Goal: Transaction & Acquisition: Purchase product/service

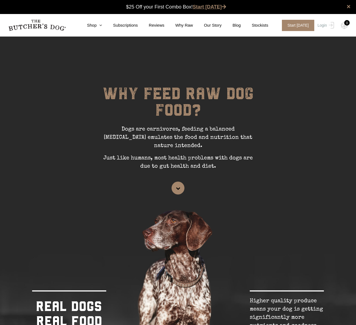
click at [213, 8] on link "Start [DATE]" at bounding box center [209, 6] width 33 height 5
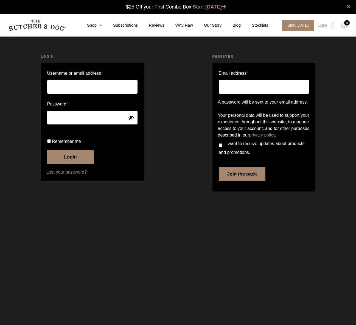
click at [267, 88] on input "Email address *" at bounding box center [264, 87] width 90 height 14
type input "dnsc3@icloud.com"
click at [238, 181] on button "Join the pack" at bounding box center [242, 174] width 47 height 14
click at [241, 181] on button "Join the pack" at bounding box center [242, 174] width 47 height 14
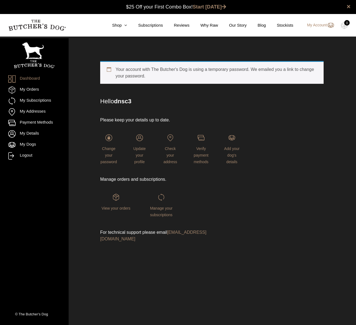
drag, startPoint x: 134, startPoint y: 39, endPoint x: 136, endPoint y: 42, distance: 3.7
click at [136, 42] on header "My account" at bounding box center [193, 41] width 249 height 11
click at [240, 52] on div "Your account with The Butcher's Dog is using a temporary password. We emailed y…" at bounding box center [212, 157] width 278 height 220
click at [118, 25] on link "Shop" at bounding box center [114, 25] width 26 height 6
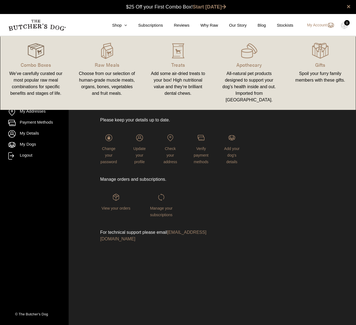
click at [44, 53] on img at bounding box center [36, 51] width 16 height 16
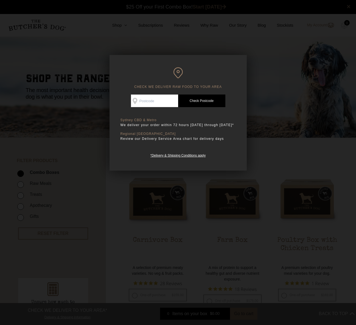
scroll to position [0, 0]
click at [151, 101] on input "Check Availability At" at bounding box center [154, 100] width 47 height 13
type input "2070"
click at [198, 100] on link "Check Postcode" at bounding box center [201, 100] width 47 height 13
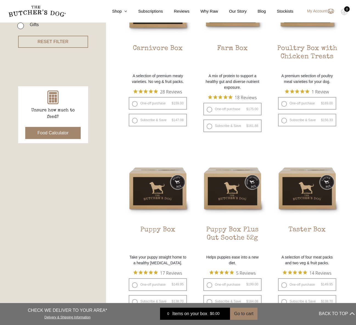
scroll to position [192, 0]
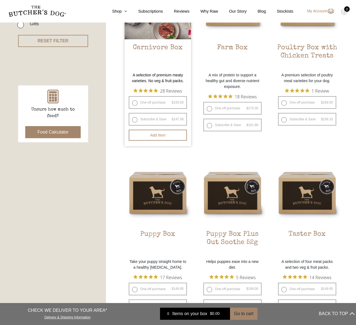
click at [169, 81] on p "A selection of premium meaty varieties. No veg & fruit packs." at bounding box center [158, 78] width 66 height 12
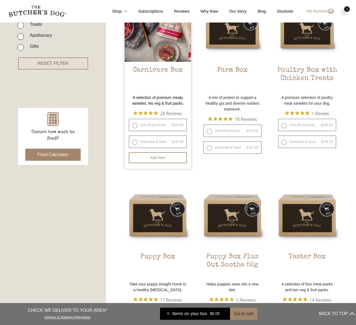
scroll to position [145, 0]
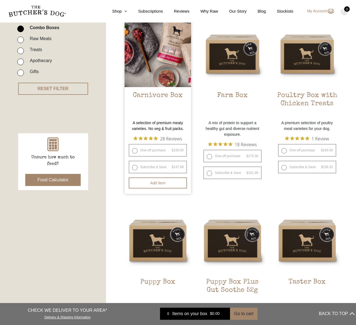
click at [165, 71] on img at bounding box center [158, 54] width 66 height 66
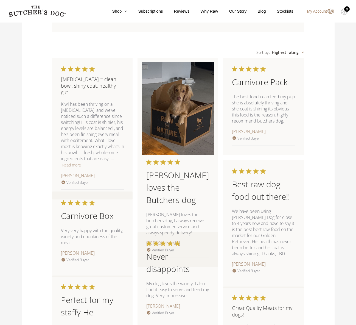
scroll to position [475, 0]
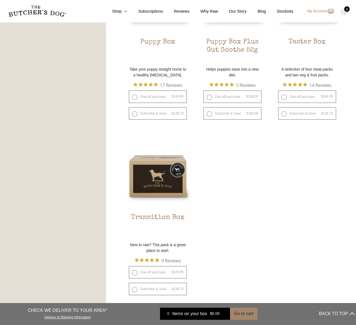
scroll to position [397, 0]
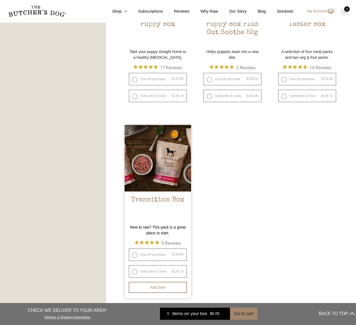
click at [164, 169] on img at bounding box center [158, 158] width 66 height 66
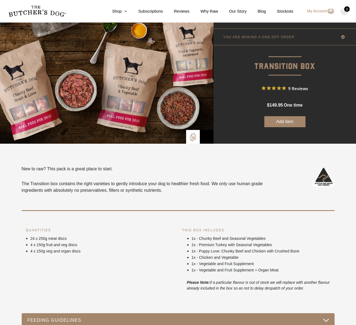
scroll to position [24, 0]
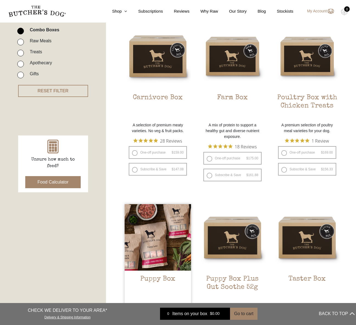
scroll to position [126, 0]
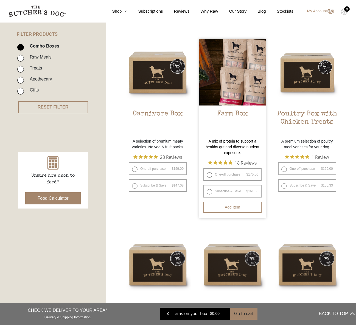
click at [219, 158] on li "Farm Box $ 175.00 — or subscribe and save 7.5% A mix of protein to support a he…" at bounding box center [232, 128] width 66 height 179
click at [225, 115] on h2 "Farm Box" at bounding box center [232, 123] width 66 height 26
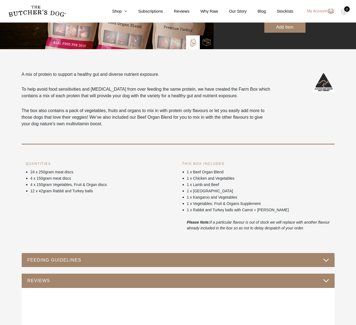
scroll to position [154, 0]
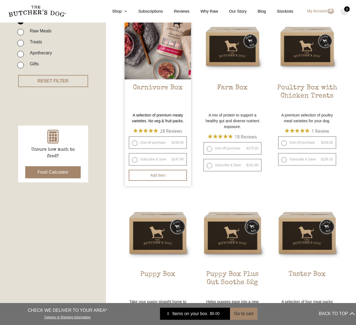
scroll to position [153, 0]
click at [152, 160] on label "Subscribe & Save $ 159.00 Original price was: $159.00. $ 147.08 Current price i…" at bounding box center [158, 159] width 58 height 13
radio input "true"
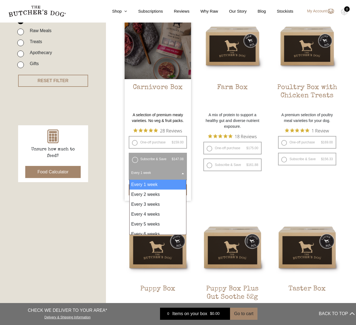
click at [178, 173] on span "Every 1 week" at bounding box center [158, 172] width 56 height 13
click at [178, 173] on span "Every 2 weeks" at bounding box center [158, 172] width 56 height 13
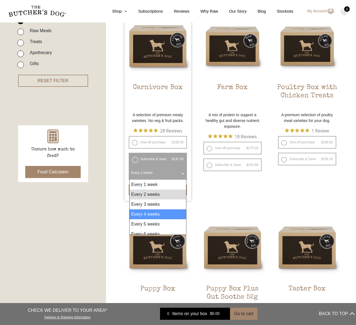
select select "4_week"
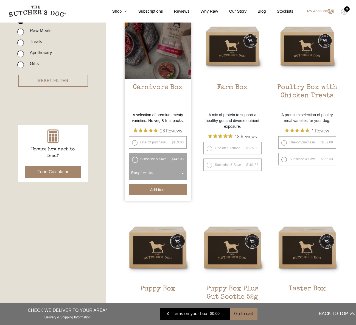
click at [169, 192] on button "Add item" at bounding box center [158, 189] width 58 height 11
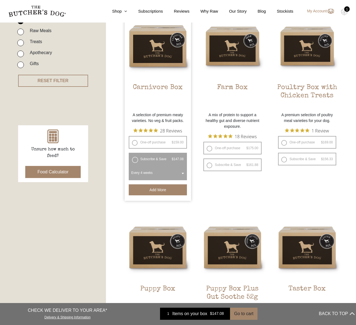
click at [213, 196] on ul "Carnivore Box $ 159.00 Original price was: $159.00. $ 147.08 Current price is: …" at bounding box center [233, 289] width 216 height 552
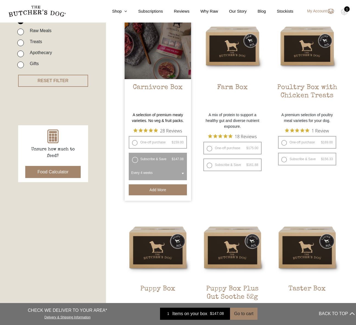
click at [137, 143] on label "One-off purchase $ 159.00 — or subscribe and save 7.5%" at bounding box center [158, 142] width 58 height 13
radio input "true"
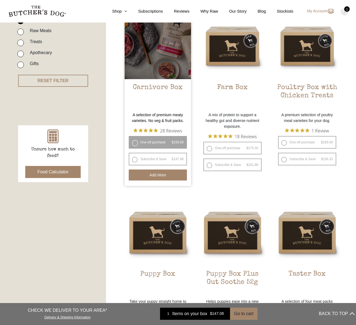
click at [163, 159] on label "Subscribe & Save $ 159.00 Original price was: $159.00. $ 147.08 Current price i…" at bounding box center [158, 159] width 58 height 13
radio input "true"
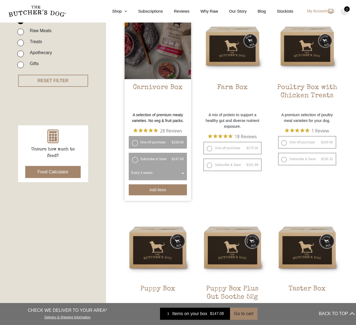
radio input "false"
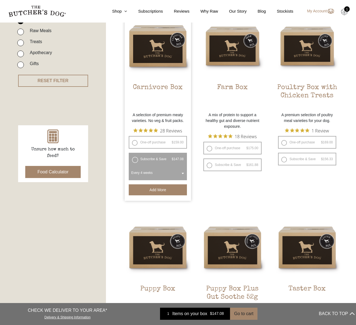
click at [346, 15] on img at bounding box center [344, 11] width 7 height 7
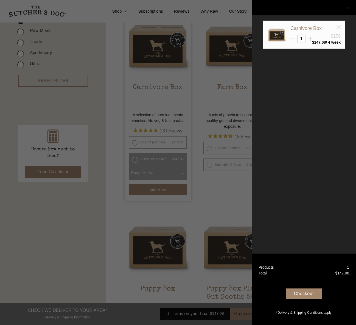
click at [304, 295] on div "Checkout" at bounding box center [304, 293] width 36 height 10
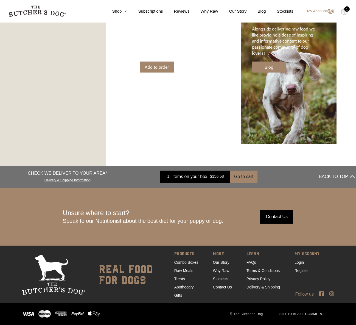
scroll to position [825, 0]
click at [272, 286] on link "Delivery & Shipping" at bounding box center [262, 287] width 33 height 4
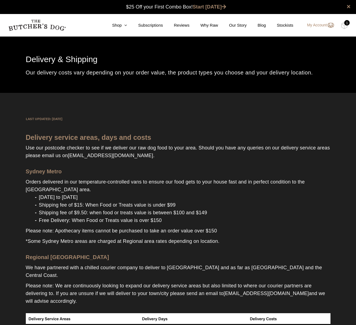
scroll to position [0, 0]
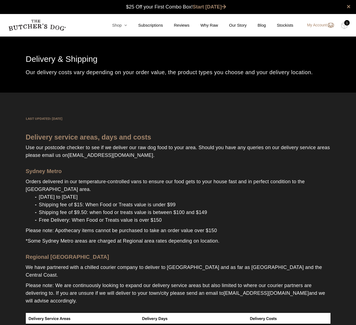
click at [122, 27] on link "Shop" at bounding box center [114, 25] width 26 height 6
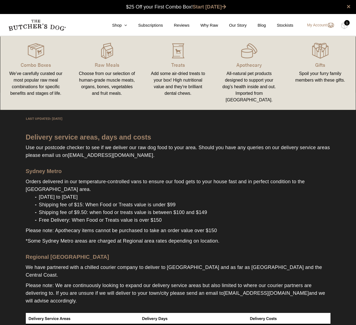
click at [34, 59] on link "Combo Boxes We’ve carefully curated our most popular raw meal combinations for …" at bounding box center [35, 72] width 71 height 63
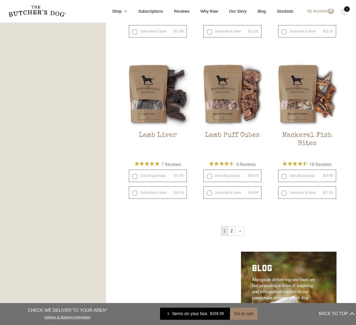
scroll to position [612, 0]
click at [232, 233] on link "2" at bounding box center [231, 230] width 7 height 9
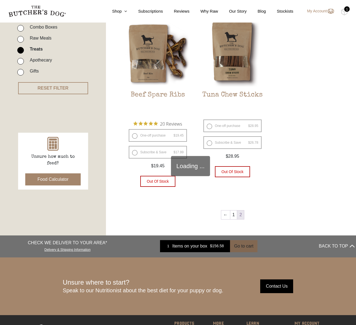
scroll to position [124, 0]
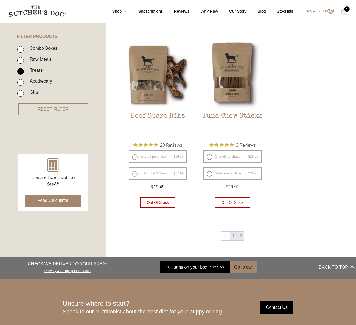
click at [232, 231] on link "1" at bounding box center [233, 235] width 7 height 9
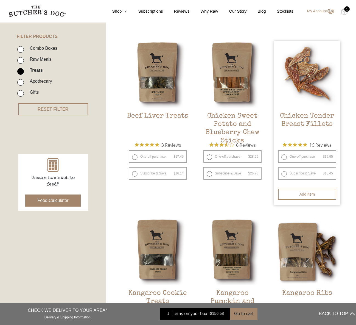
click at [308, 157] on label "One-off purchase $ 19.95 — or subscribe and save 7.5%" at bounding box center [307, 156] width 58 height 13
radio input "true"
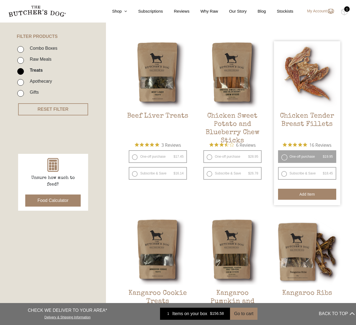
click at [308, 191] on button "Add item" at bounding box center [307, 194] width 58 height 11
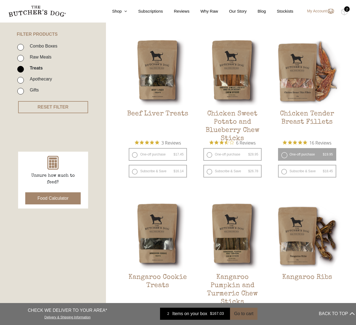
click at [243, 312] on button "Go to cart" at bounding box center [243, 313] width 27 height 12
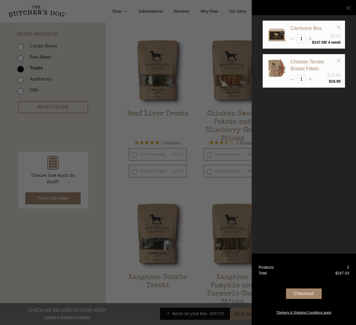
scroll to position [127, 0]
click at [303, 294] on div "Checkout" at bounding box center [304, 293] width 36 height 10
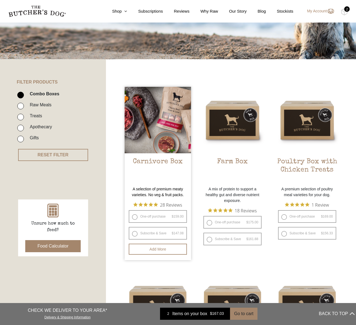
scroll to position [84, 0]
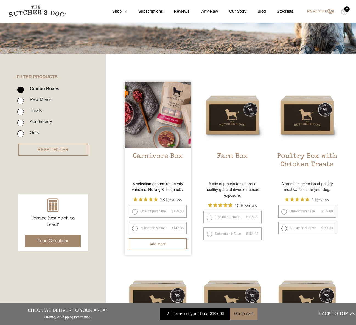
click at [154, 131] on img at bounding box center [158, 115] width 66 height 66
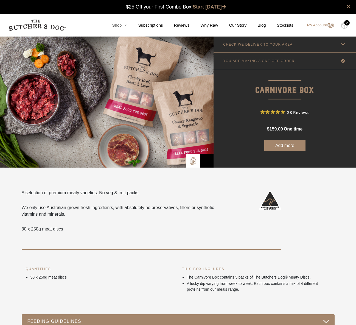
click at [122, 26] on icon at bounding box center [124, 25] width 5 height 4
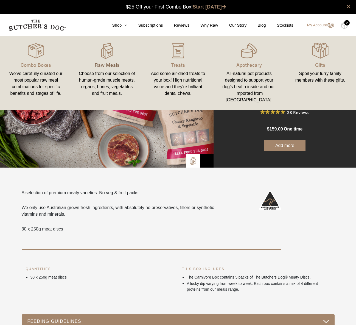
click at [109, 66] on p "Raw Meals" at bounding box center [107, 64] width 58 height 7
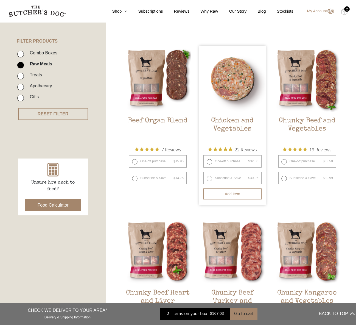
scroll to position [120, 0]
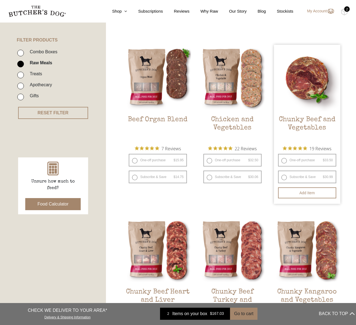
click at [283, 160] on label "One-off purchase $ 33.50 — or subscribe and save 7.5%" at bounding box center [307, 160] width 58 height 13
radio input "true"
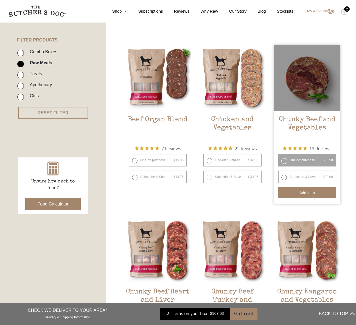
click at [306, 193] on button "Add item" at bounding box center [307, 192] width 58 height 11
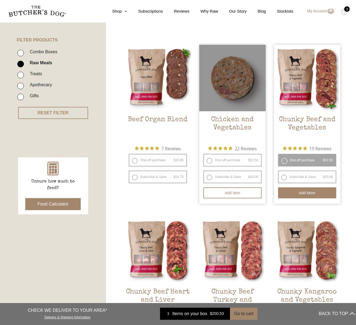
click at [239, 160] on label "One-off purchase $ 32.50 — or subscribe and save 7.5%" at bounding box center [232, 160] width 58 height 13
radio input "true"
radio input "false"
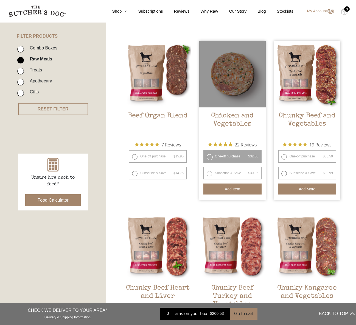
scroll to position [124, 0]
click at [238, 189] on button "Add item" at bounding box center [232, 188] width 58 height 11
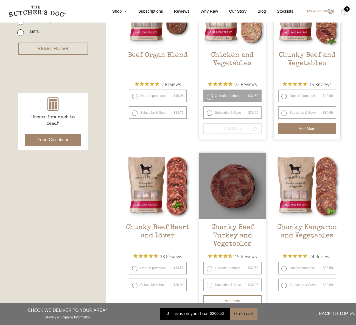
scroll to position [187, 0]
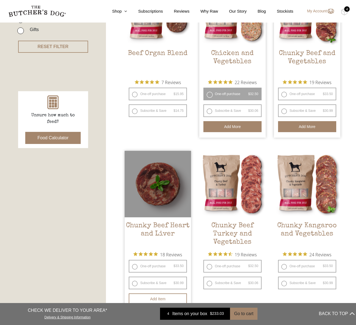
click at [155, 264] on label "One-off purchase $ 33.50 — or subscribe and save 7.5%" at bounding box center [158, 266] width 58 height 13
radio input "true"
radio input "false"
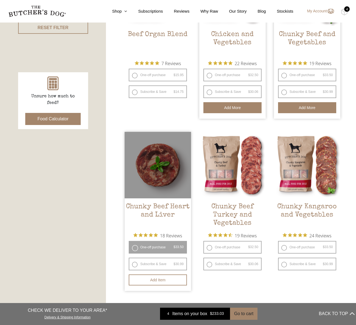
scroll to position [207, 0]
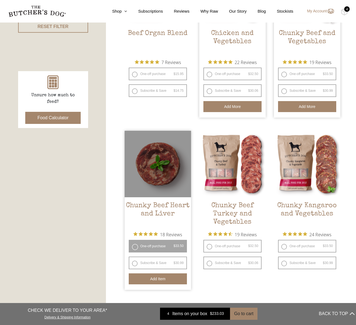
click at [160, 280] on button "Add item" at bounding box center [158, 278] width 58 height 11
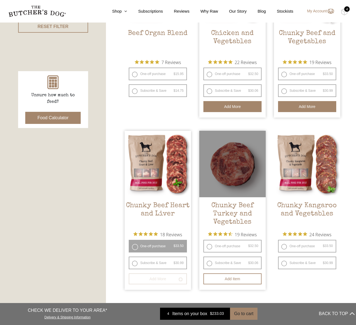
click at [234, 244] on label "One-off purchase $ 32.50 — or subscribe and save 7.5%" at bounding box center [232, 246] width 58 height 13
radio input "true"
radio input "false"
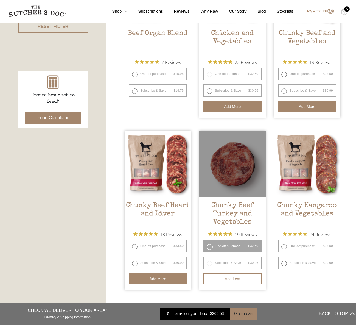
scroll to position [246, 0]
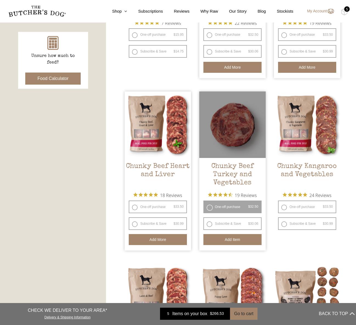
click at [236, 241] on button "Add item" at bounding box center [232, 239] width 58 height 11
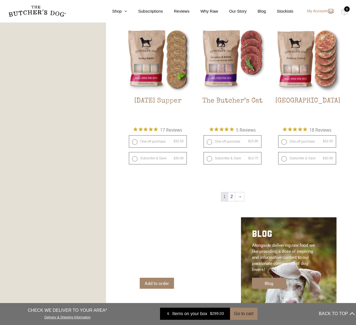
scroll to position [664, 0]
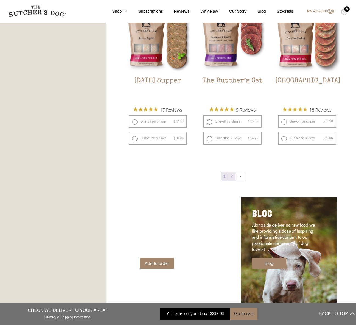
click at [231, 176] on link "2" at bounding box center [231, 176] width 7 height 9
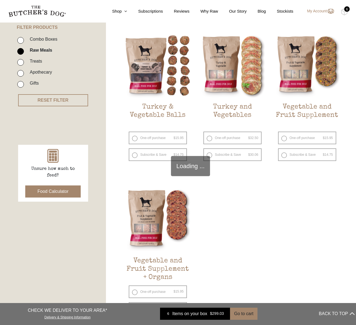
scroll to position [124, 0]
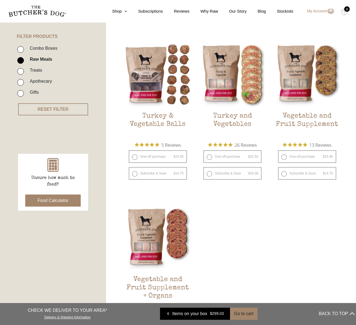
click at [345, 10] on div "6" at bounding box center [346, 8] width 5 height 5
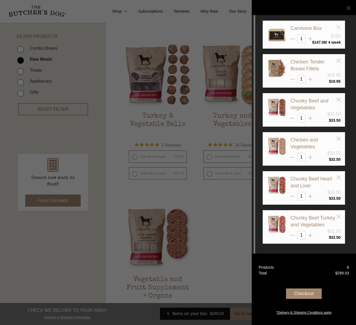
click at [339, 27] on icon at bounding box center [338, 27] width 4 height 4
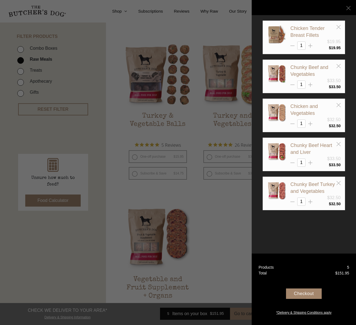
click at [214, 83] on div at bounding box center [178, 162] width 356 height 325
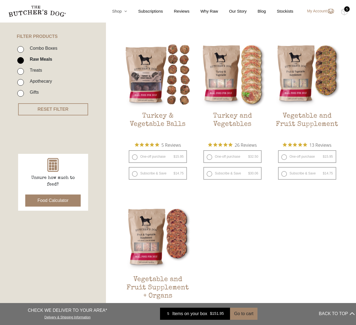
click at [117, 11] on link "Shop" at bounding box center [114, 11] width 26 height 6
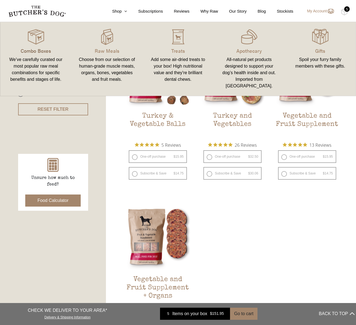
click at [30, 50] on p "Combo Boxes" at bounding box center [36, 50] width 58 height 7
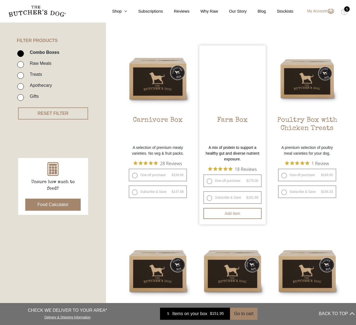
scroll to position [120, 0]
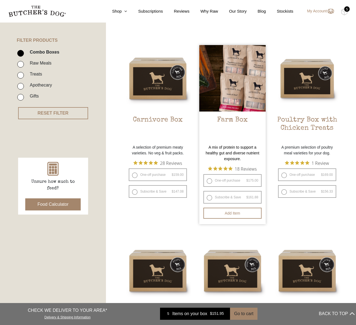
click at [224, 154] on p "A mix of protein to support a healthy gut and diverse nutrient exposure." at bounding box center [232, 152] width 66 height 17
click at [219, 212] on button "Add item" at bounding box center [232, 212] width 58 height 11
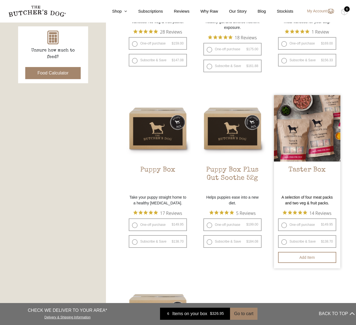
scroll to position [252, 0]
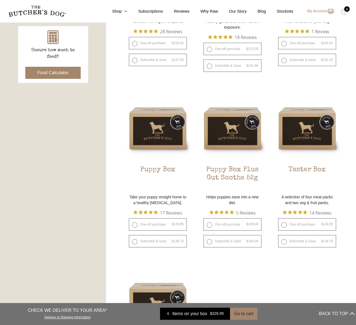
click at [346, 8] on div "6" at bounding box center [346, 8] width 5 height 5
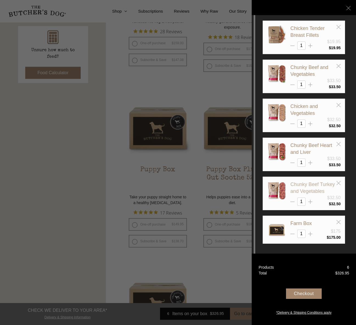
scroll to position [2, 0]
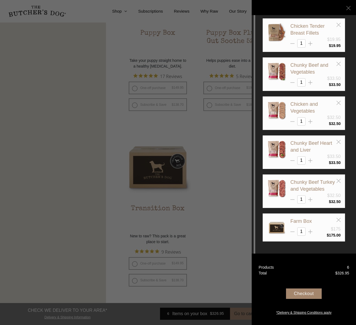
click at [215, 169] on div at bounding box center [178, 162] width 356 height 325
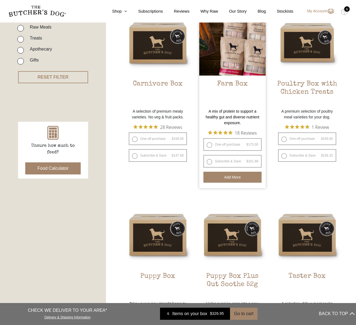
scroll to position [139, 0]
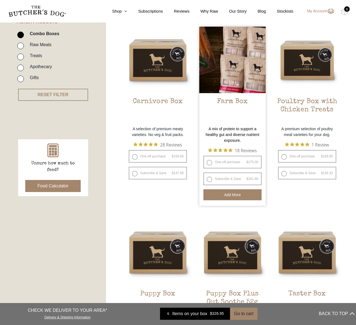
click at [234, 103] on h2 "Farm Box" at bounding box center [232, 110] width 66 height 26
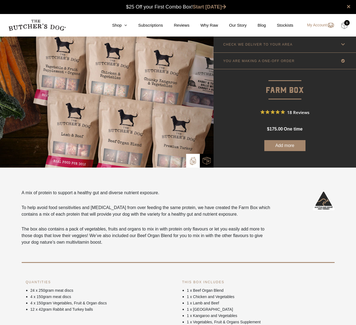
click at [345, 27] on img at bounding box center [344, 25] width 7 height 7
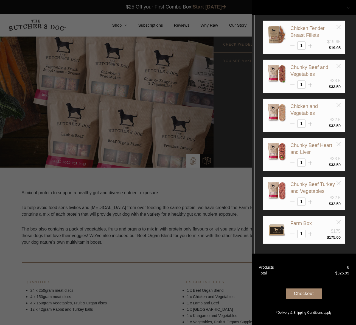
drag, startPoint x: 340, startPoint y: 181, endPoint x: 341, endPoint y: 159, distance: 21.7
click at [340, 181] on icon at bounding box center [338, 183] width 4 height 4
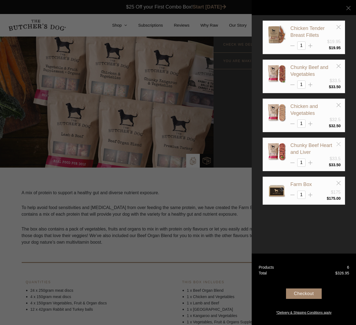
click at [338, 143] on line at bounding box center [338, 144] width 4 height 4
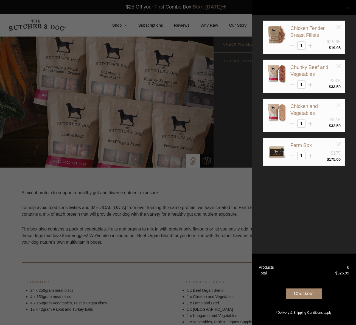
click at [339, 104] on icon at bounding box center [338, 105] width 4 height 4
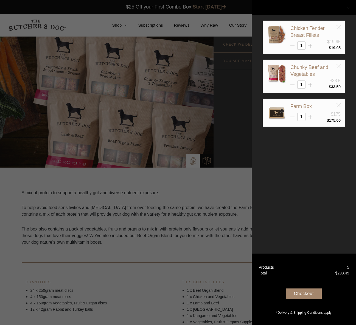
drag, startPoint x: 338, startPoint y: 64, endPoint x: 337, endPoint y: 67, distance: 3.3
click at [338, 64] on icon at bounding box center [338, 66] width 4 height 4
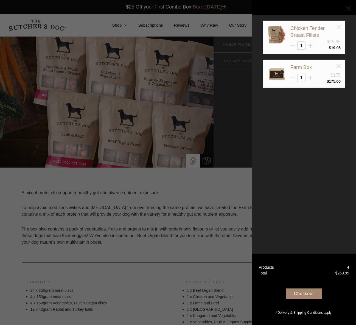
click at [338, 27] on icon at bounding box center [338, 27] width 4 height 4
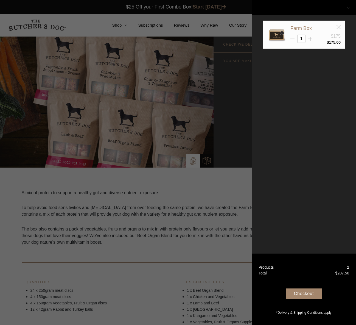
click at [299, 293] on div "Checkout" at bounding box center [304, 293] width 36 height 10
